Goal: Information Seeking & Learning: Learn about a topic

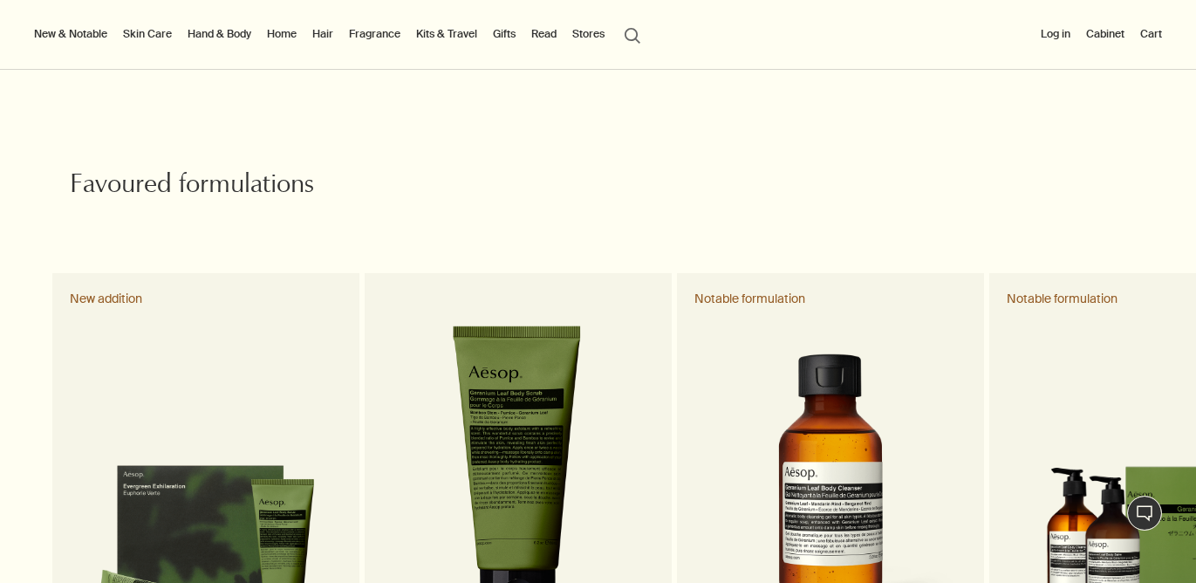
scroll to position [711, 0]
click at [242, 34] on link "Hand & Body" at bounding box center [219, 34] width 71 height 21
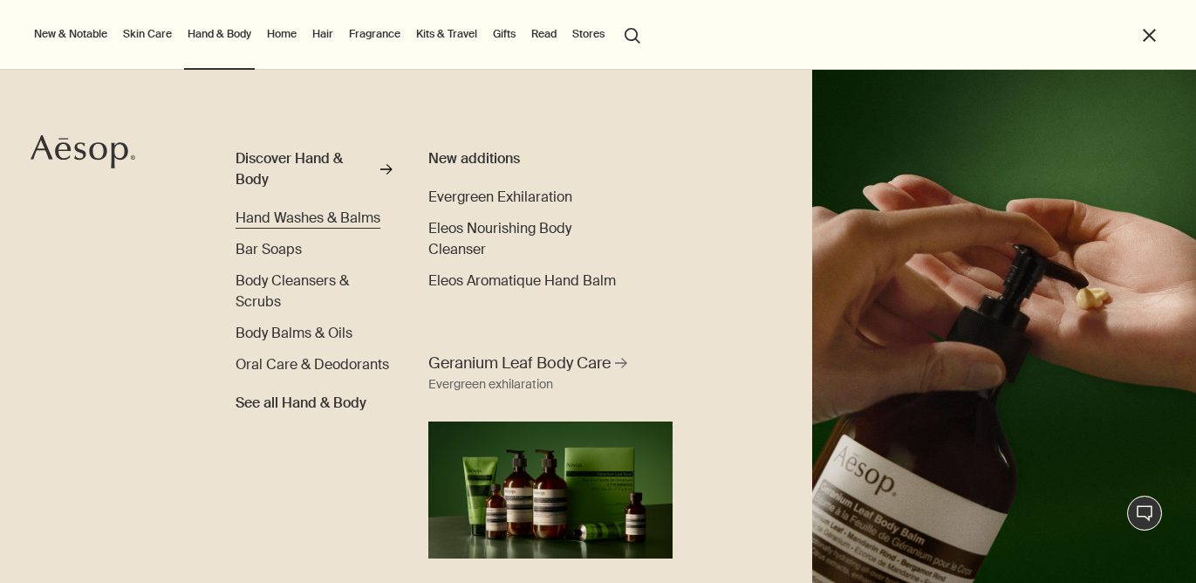
click at [298, 222] on span "Hand Washes & Balms" at bounding box center [308, 218] width 145 height 18
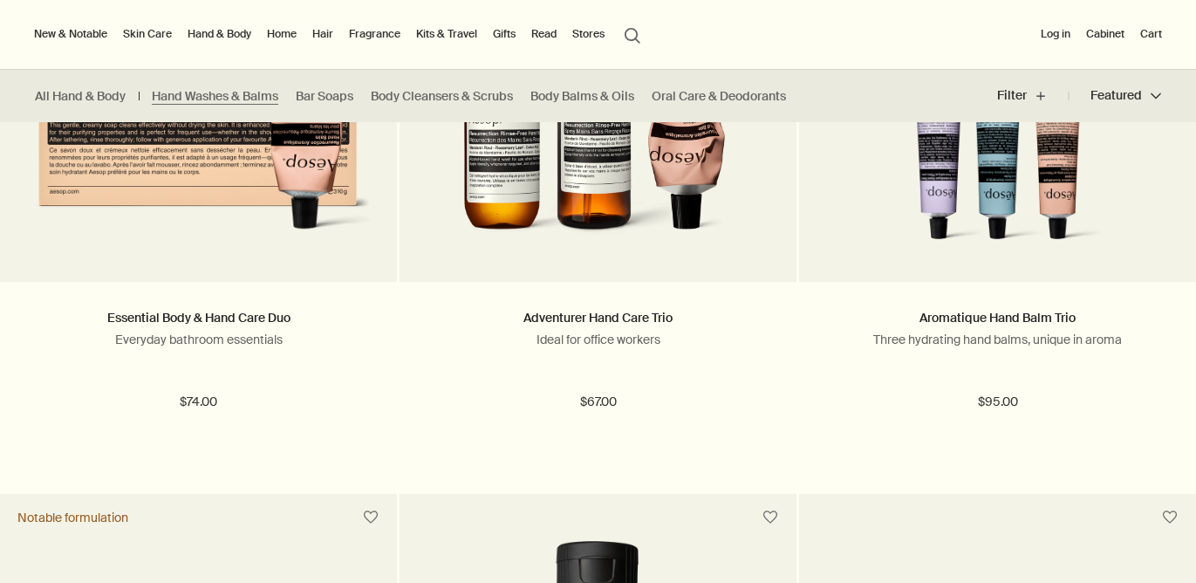
scroll to position [3174, 0]
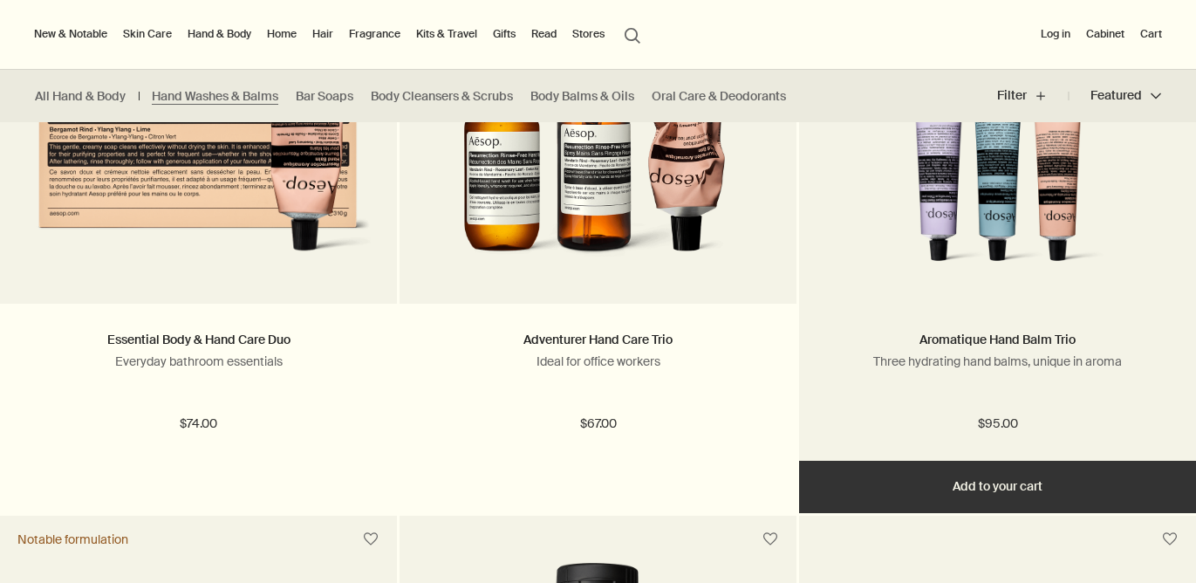
click at [936, 180] on img at bounding box center [998, 172] width 345 height 209
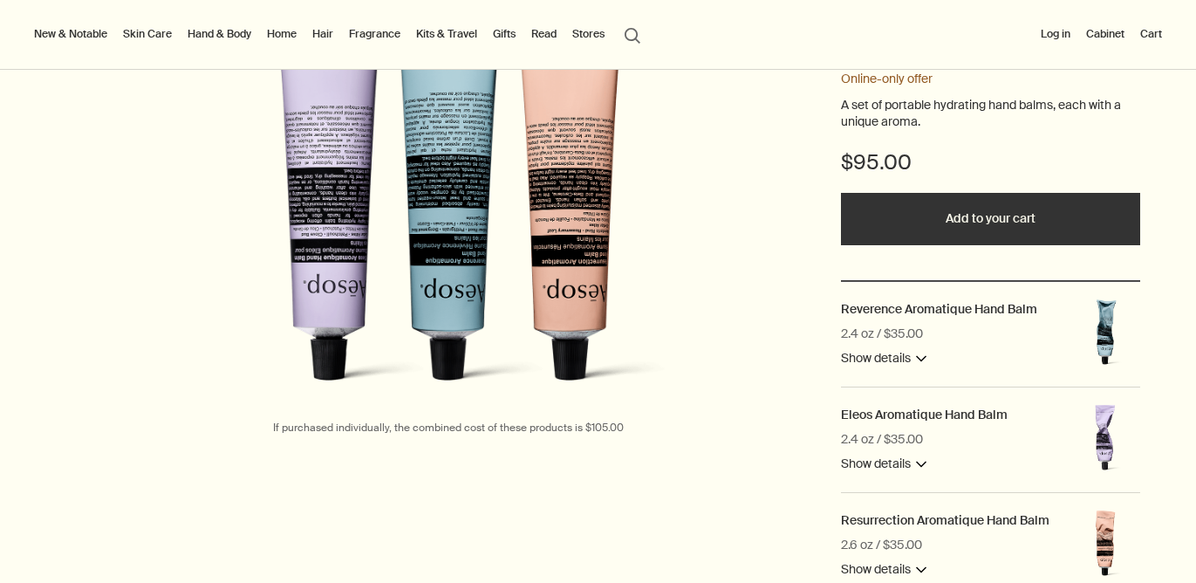
scroll to position [264, 0]
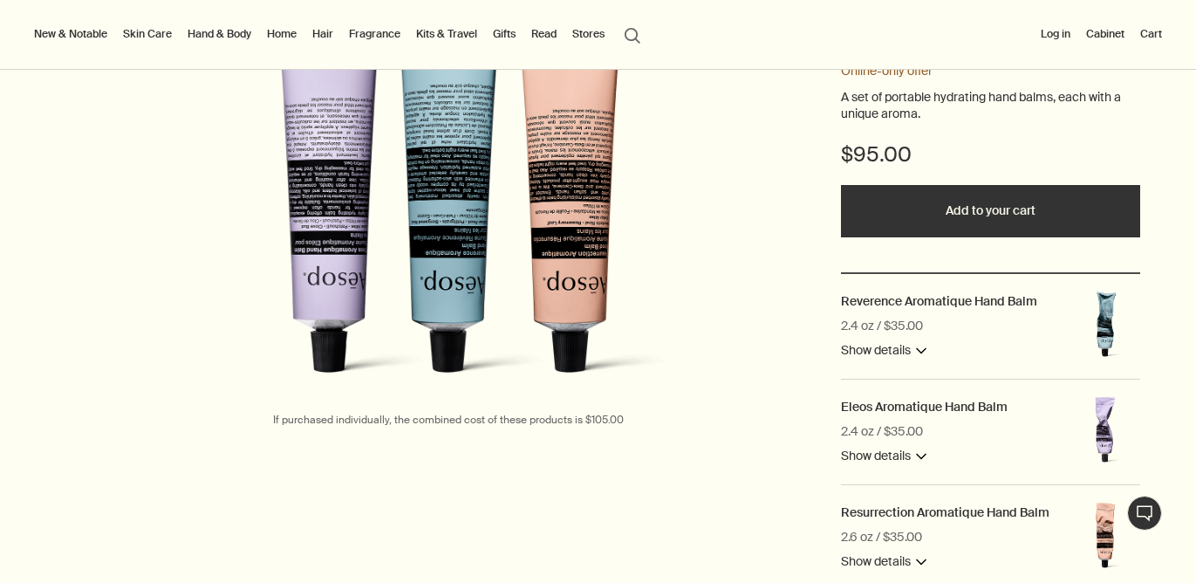
click at [376, 57] on li "Fragrance Discover Fragrance rightArrow Floral Fresh Woody Opulent See all Frag…" at bounding box center [375, 35] width 58 height 70
click at [329, 37] on link "Hair" at bounding box center [323, 34] width 28 height 21
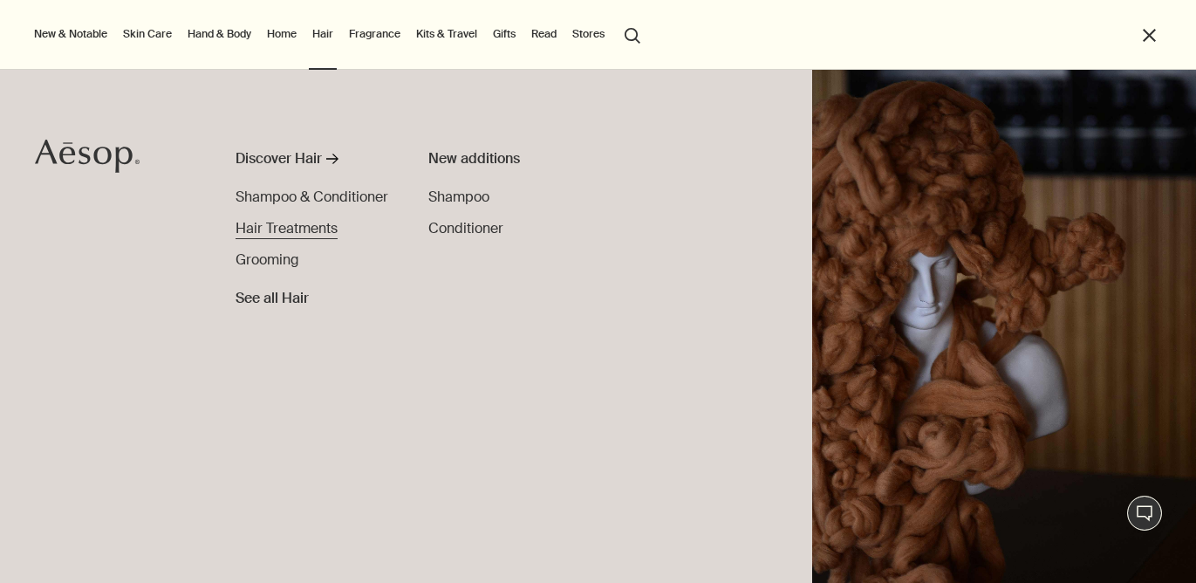
click at [313, 232] on span "Hair Treatments" at bounding box center [287, 228] width 102 height 18
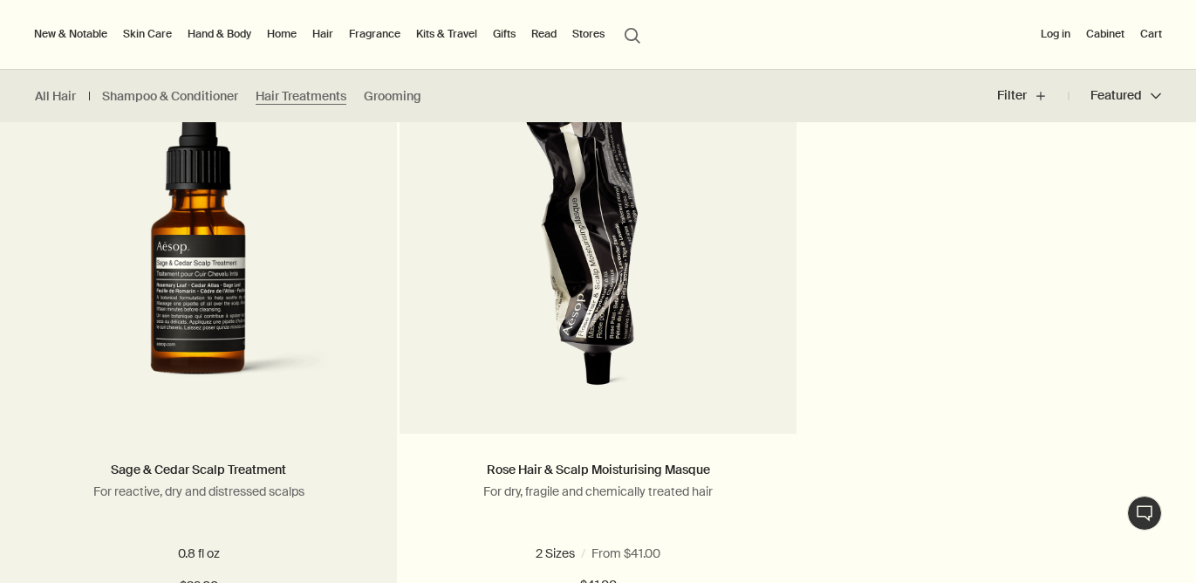
scroll to position [512, 0]
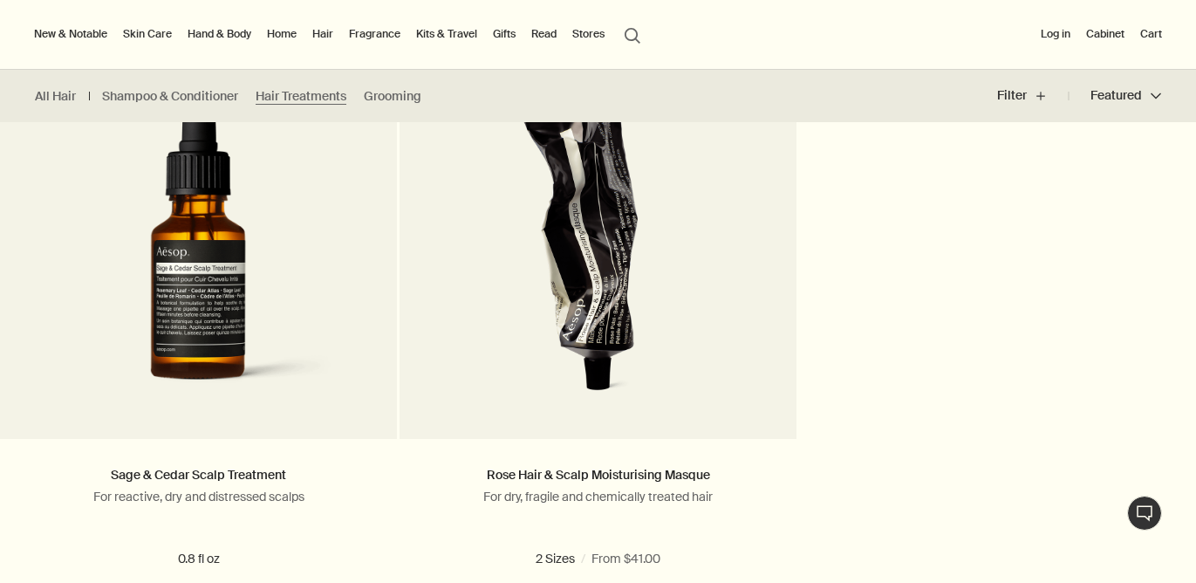
click at [370, 28] on link "Fragrance" at bounding box center [375, 34] width 58 height 21
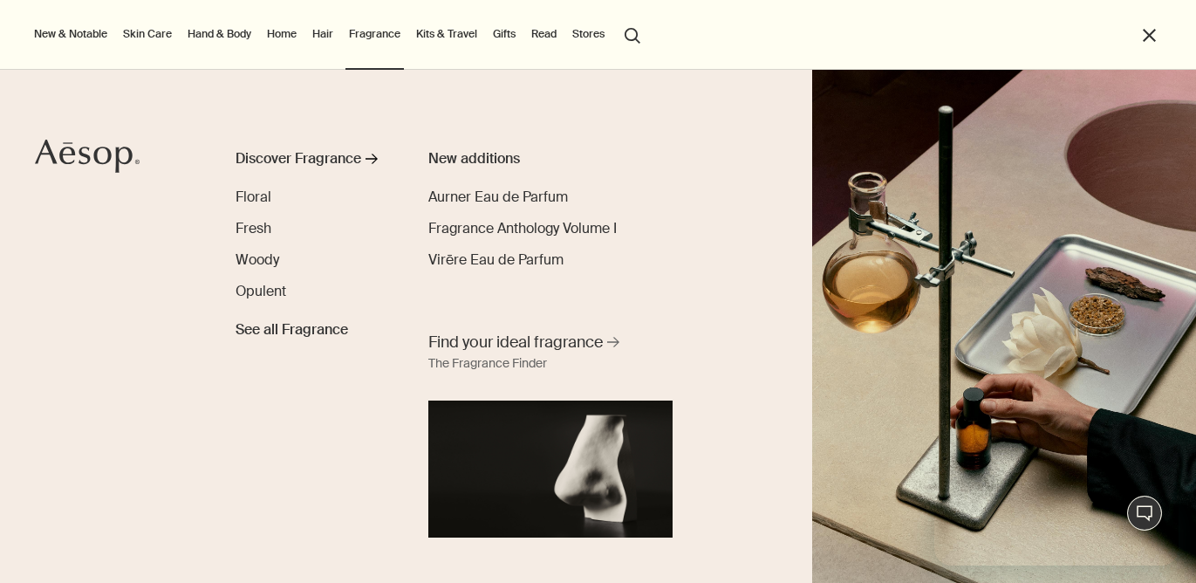
scroll to position [0, 0]
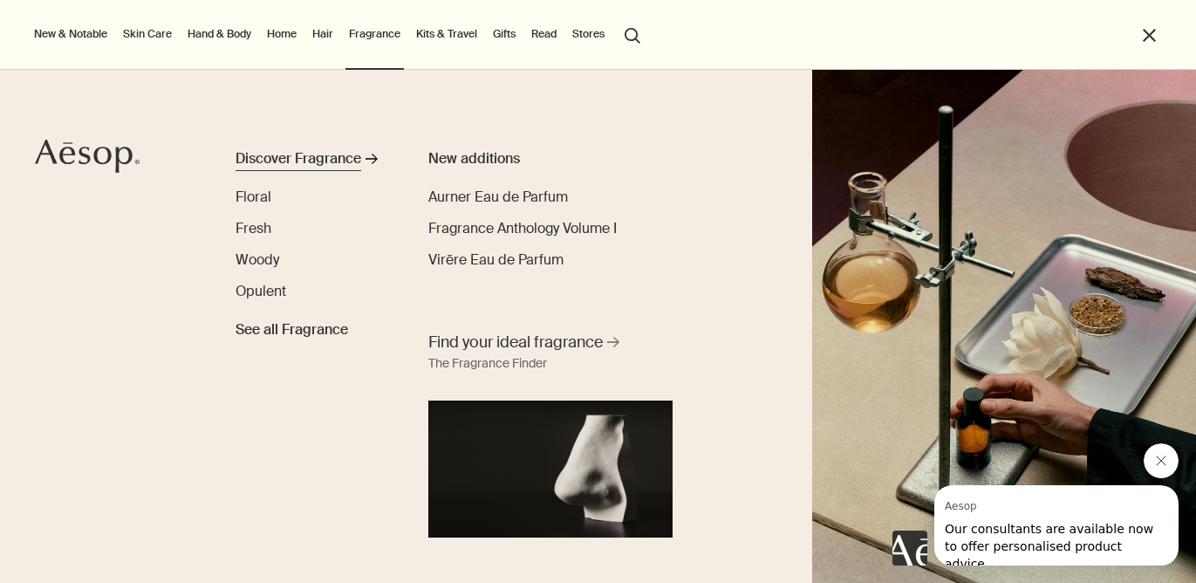
click at [336, 168] on div "Discover Fragrance" at bounding box center [299, 158] width 126 height 21
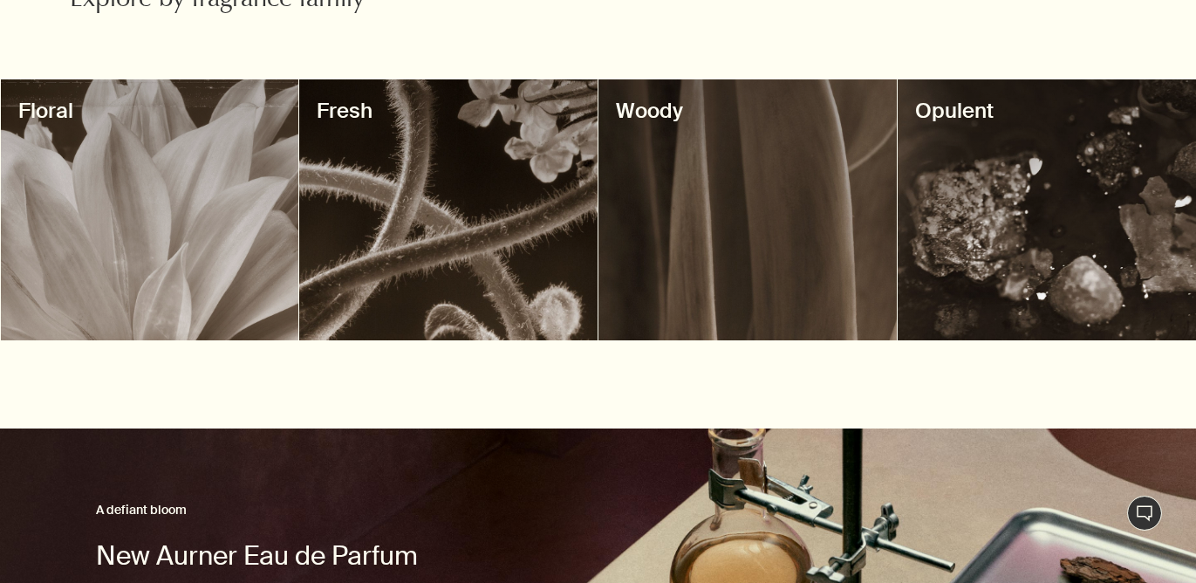
click at [693, 168] on div at bounding box center [748, 209] width 298 height 261
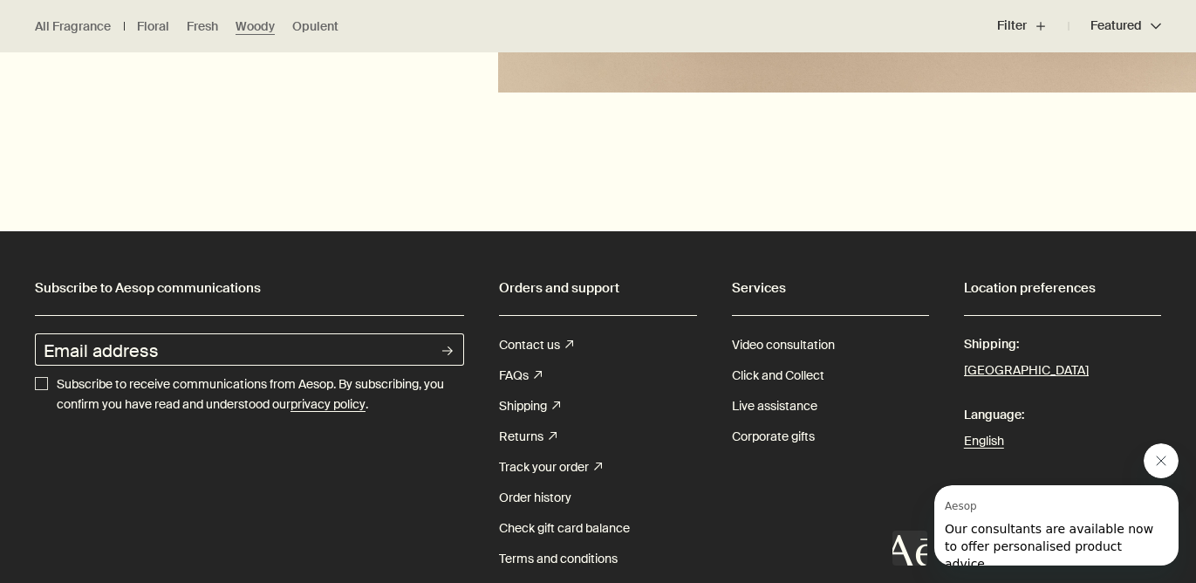
scroll to position [2902, 0]
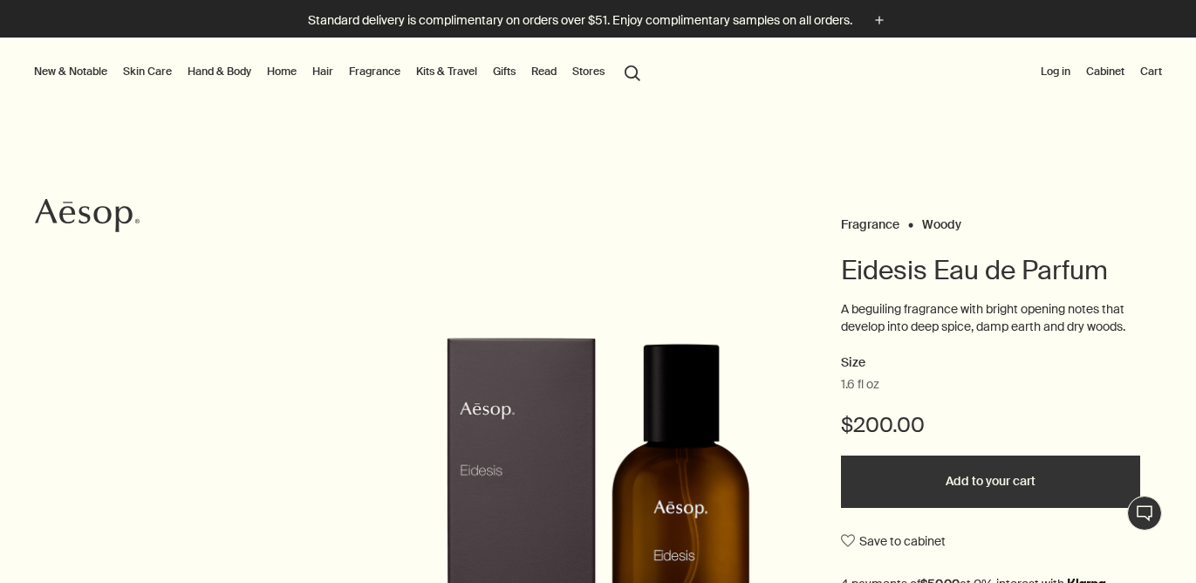
click at [342, 90] on ul "New & Notable New additions Evergreen Exhilaration Lucent Facial Refiner Eleos …" at bounding box center [340, 73] width 618 height 70
click at [156, 78] on link "Skin Care" at bounding box center [148, 71] width 56 height 21
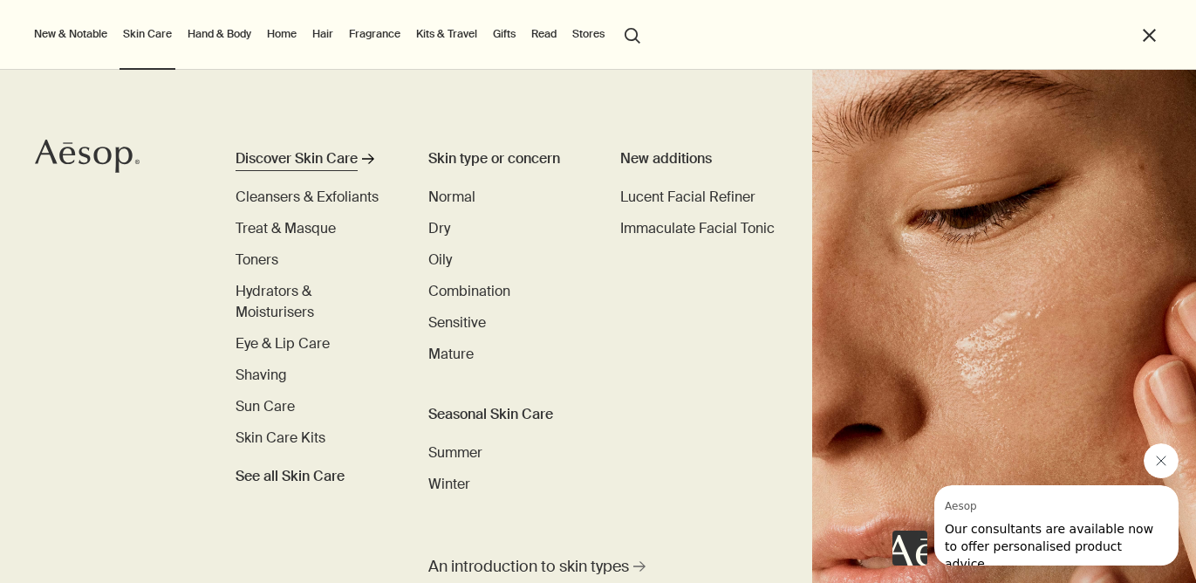
click at [348, 161] on div "Discover Skin Care" at bounding box center [297, 158] width 122 height 21
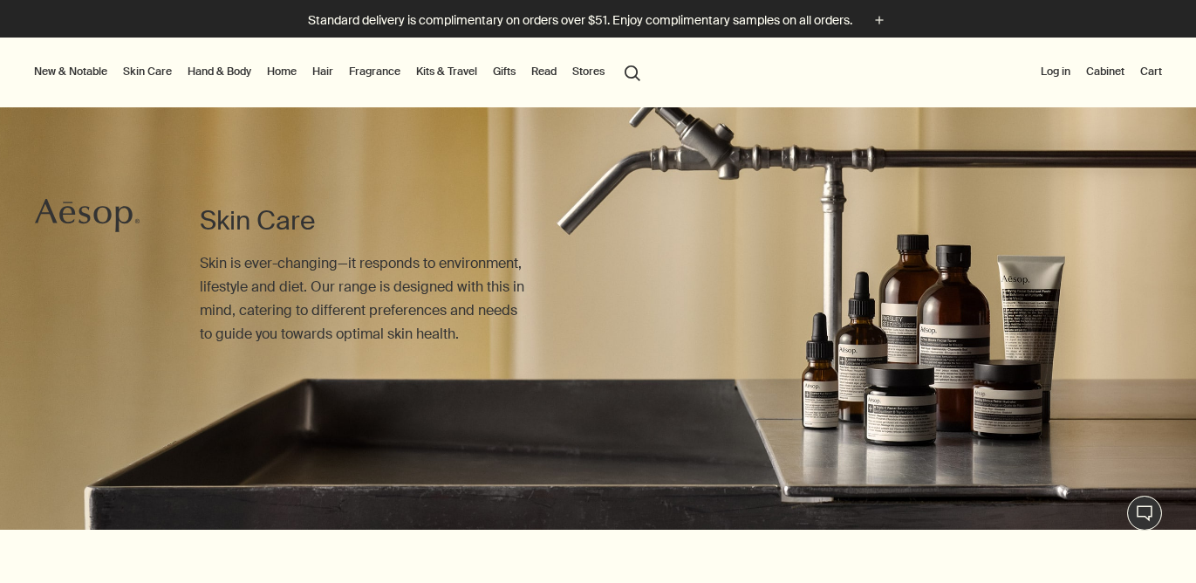
click at [162, 72] on link "Skin Care" at bounding box center [148, 71] width 56 height 21
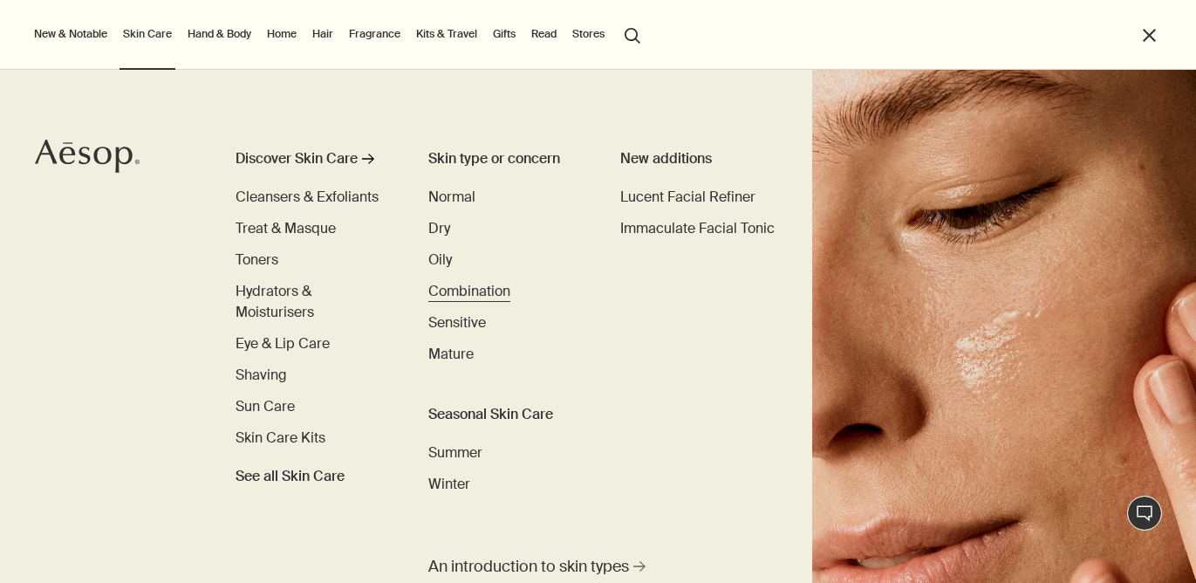
click at [478, 297] on span "Combination" at bounding box center [469, 291] width 82 height 18
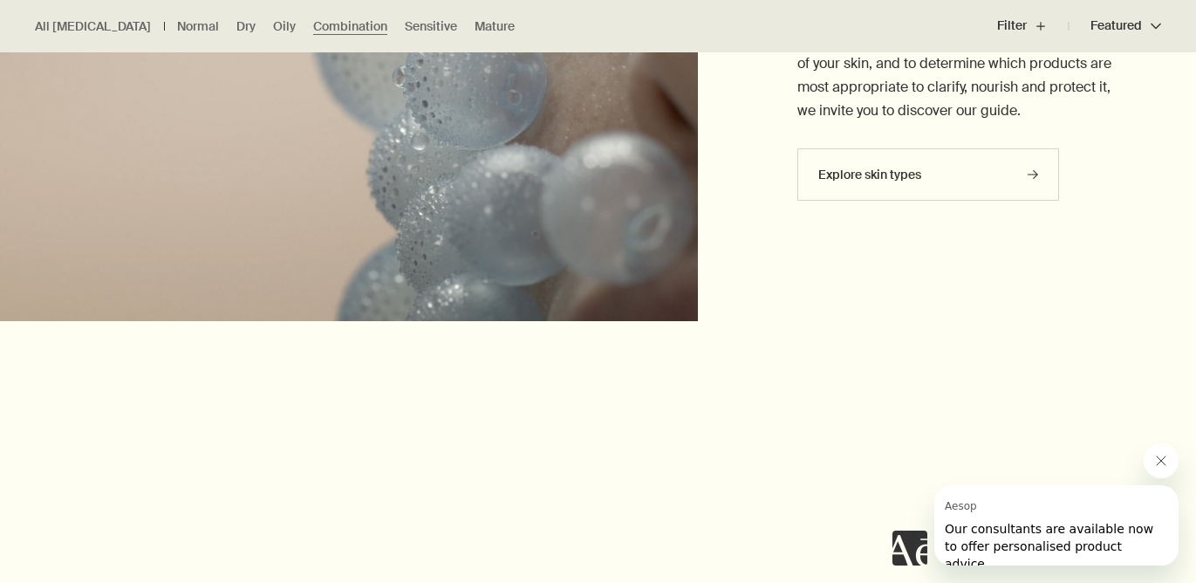
scroll to position [5255, 0]
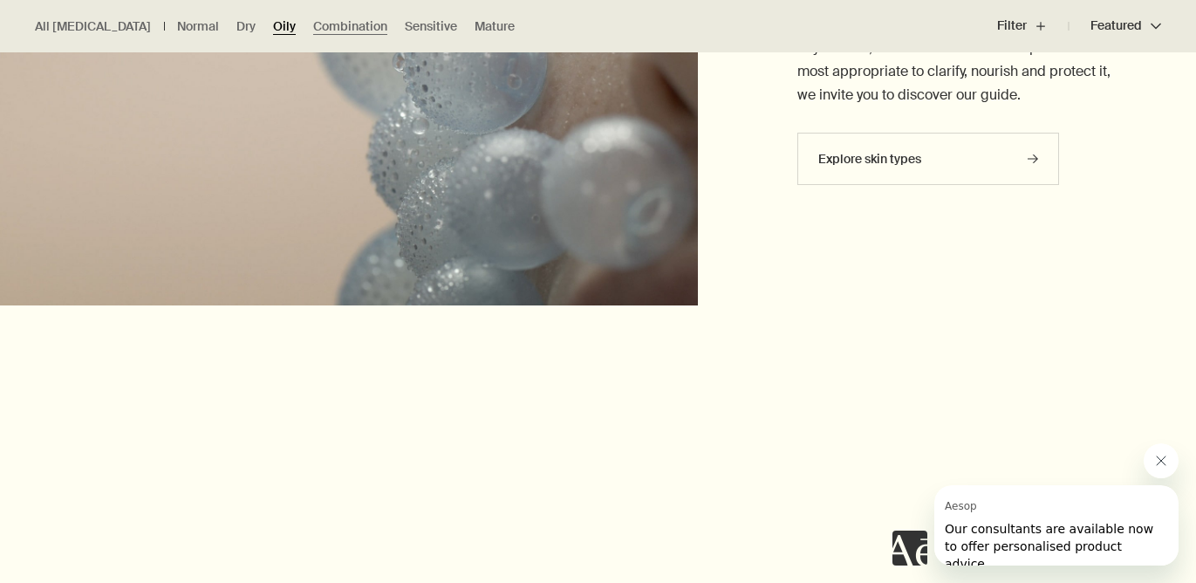
click at [273, 28] on link "Oily" at bounding box center [284, 26] width 23 height 17
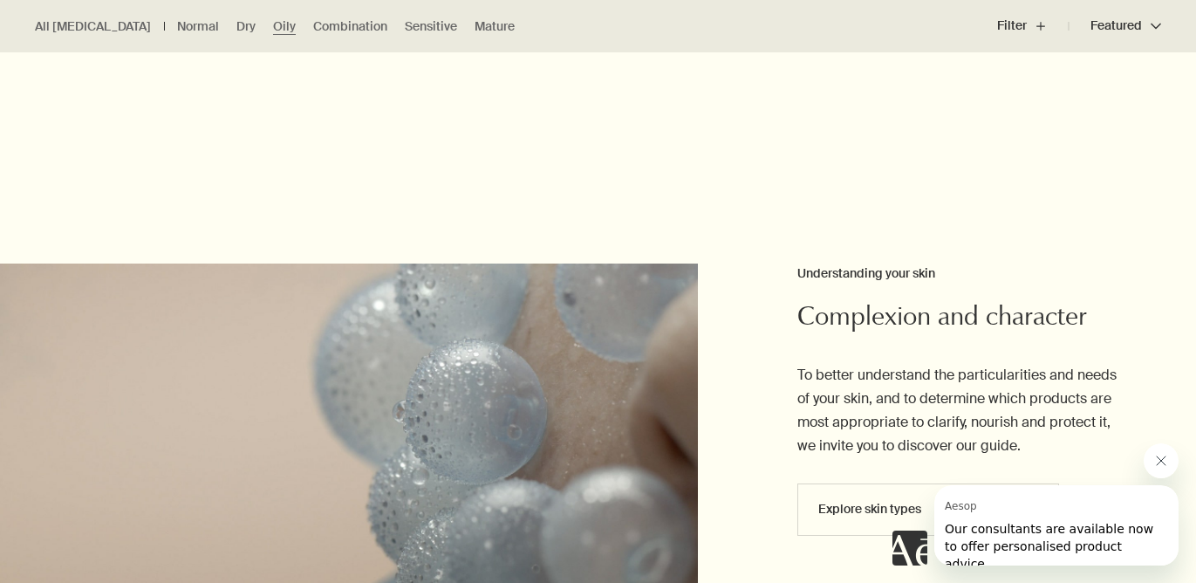
scroll to position [4305, 0]
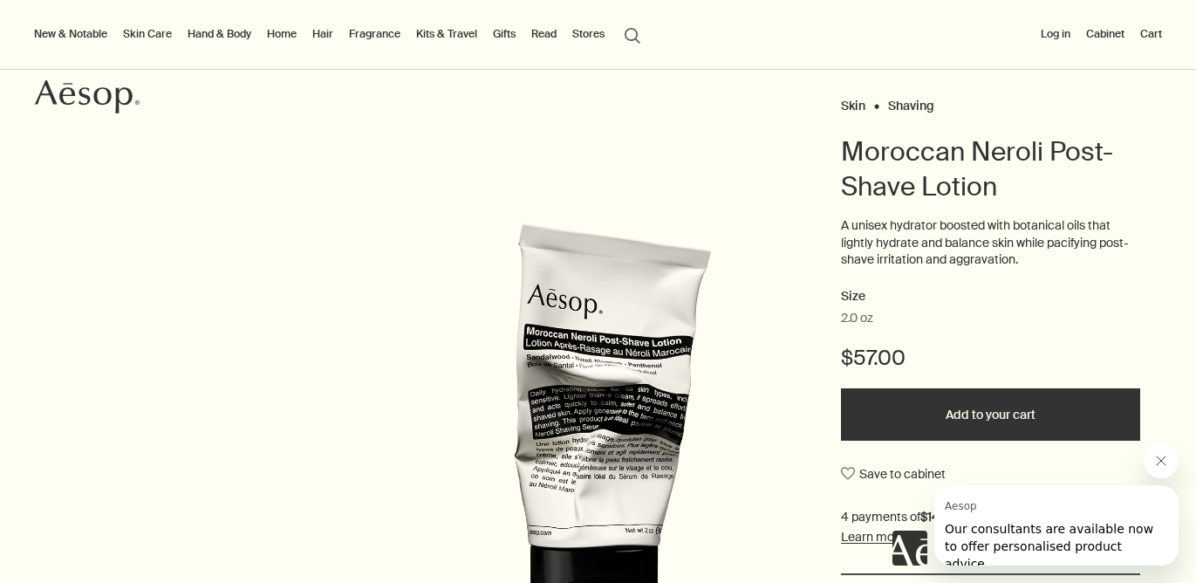
scroll to position [115, 0]
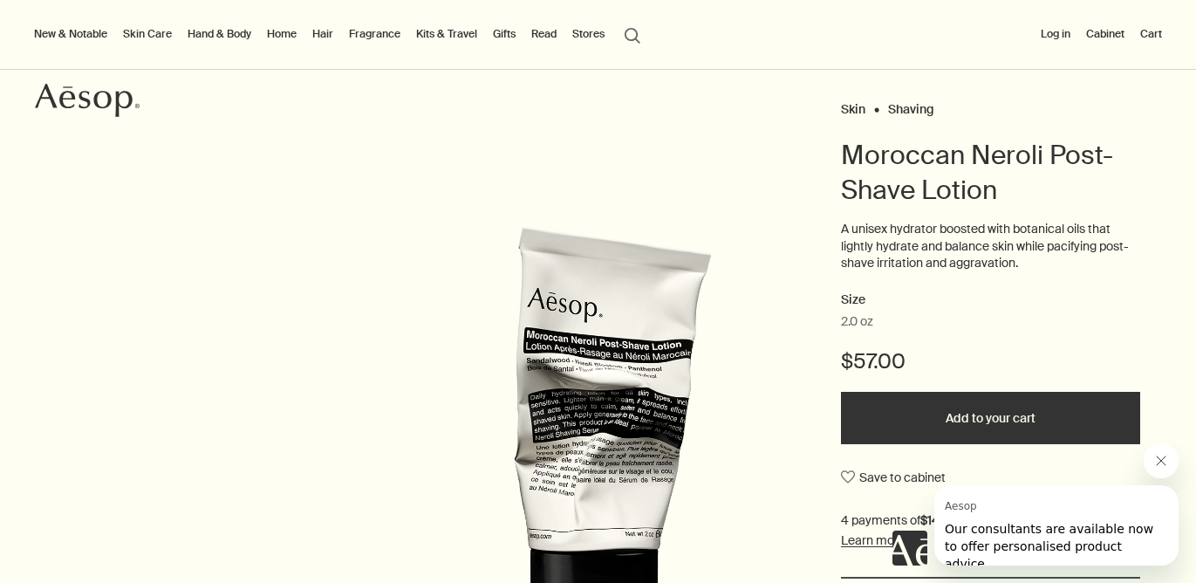
click at [802, 293] on div "Skin Shaving Moroccan Neroli Post-Shave Lotion A unisex hydrator boosted with b…" at bounding box center [598, 455] width 1196 height 717
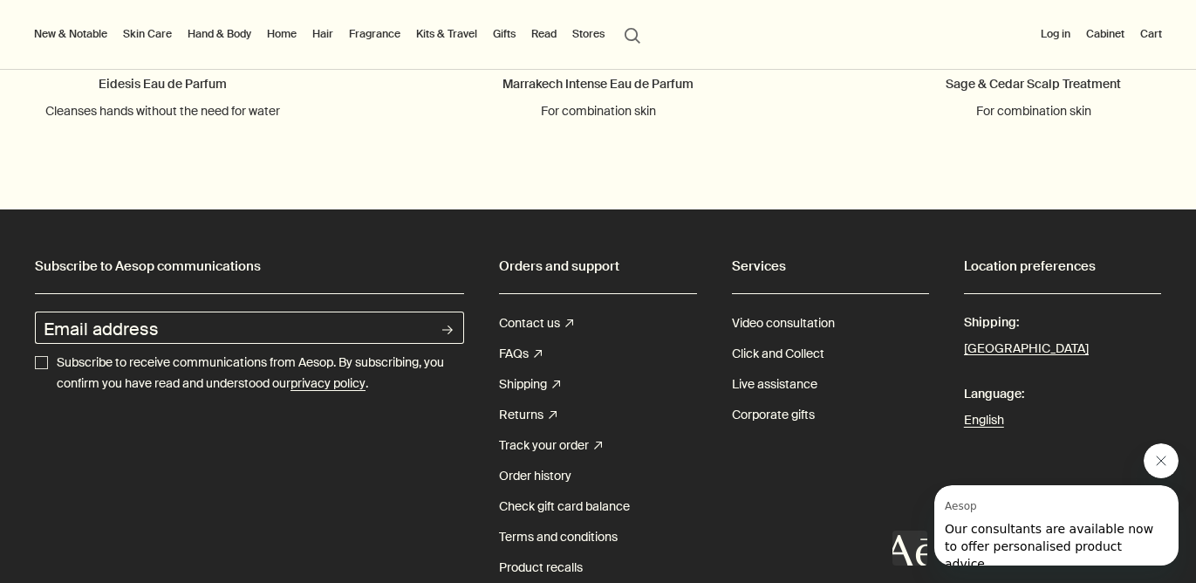
scroll to position [2244, 0]
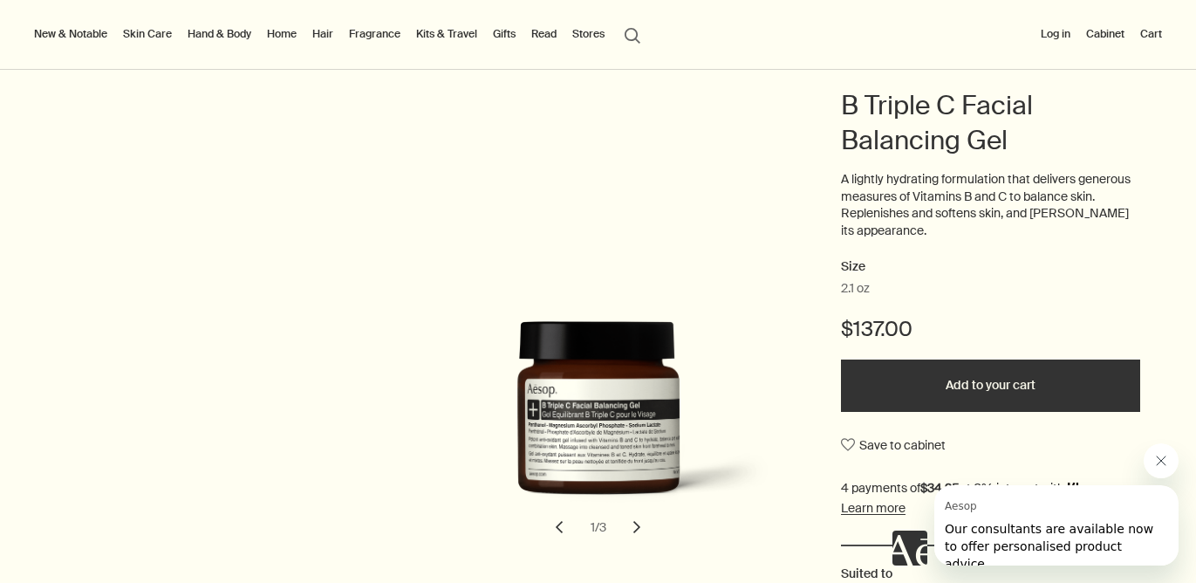
scroll to position [137, 0]
